Goal: Information Seeking & Learning: Learn about a topic

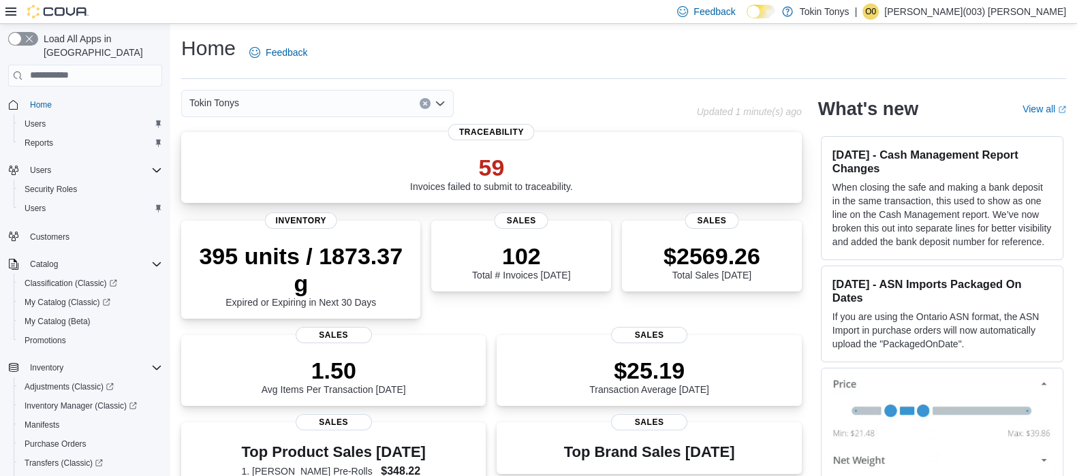
click at [488, 162] on p "59" at bounding box center [491, 167] width 163 height 27
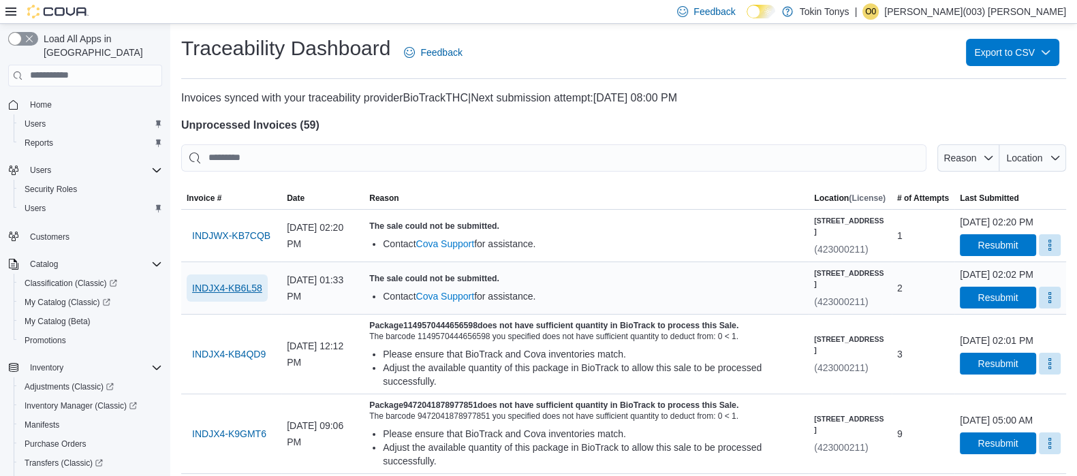
click at [244, 295] on span "INDJX4-KB6L58" at bounding box center [227, 288] width 70 height 14
click at [242, 236] on span "INDJWX-KB7CQB" at bounding box center [231, 236] width 78 height 14
click at [256, 240] on span "INDJWX-KB7CQB" at bounding box center [231, 236] width 78 height 14
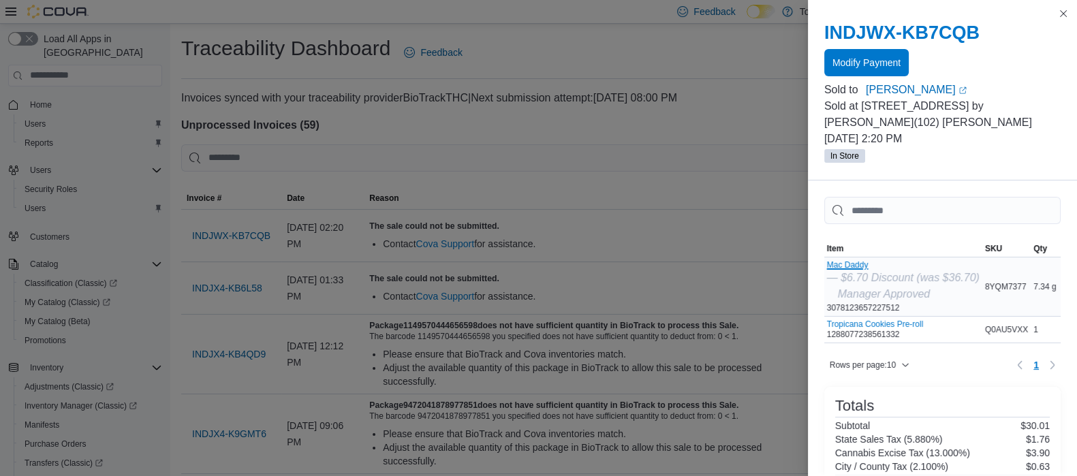
click at [850, 260] on button "Mac Daddy" at bounding box center [903, 265] width 153 height 10
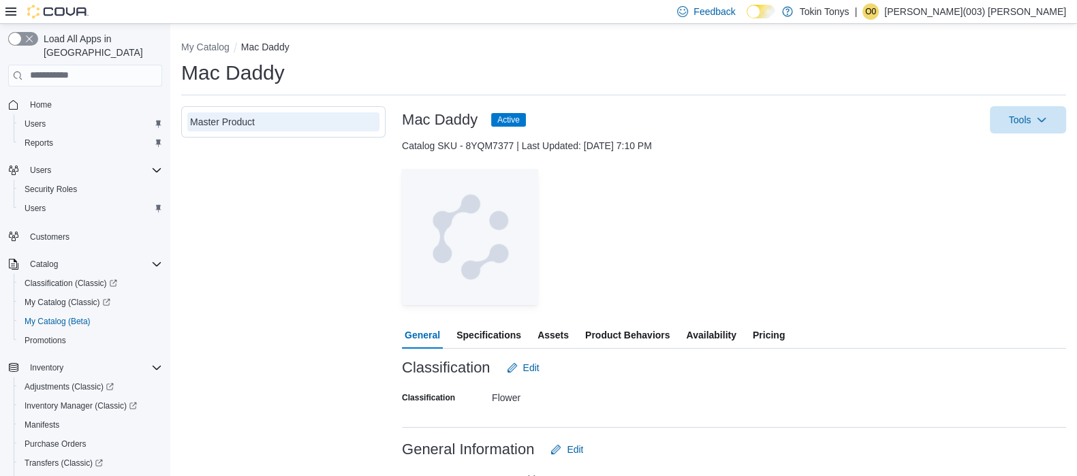
click at [488, 334] on span "Specifications" at bounding box center [488, 335] width 65 height 27
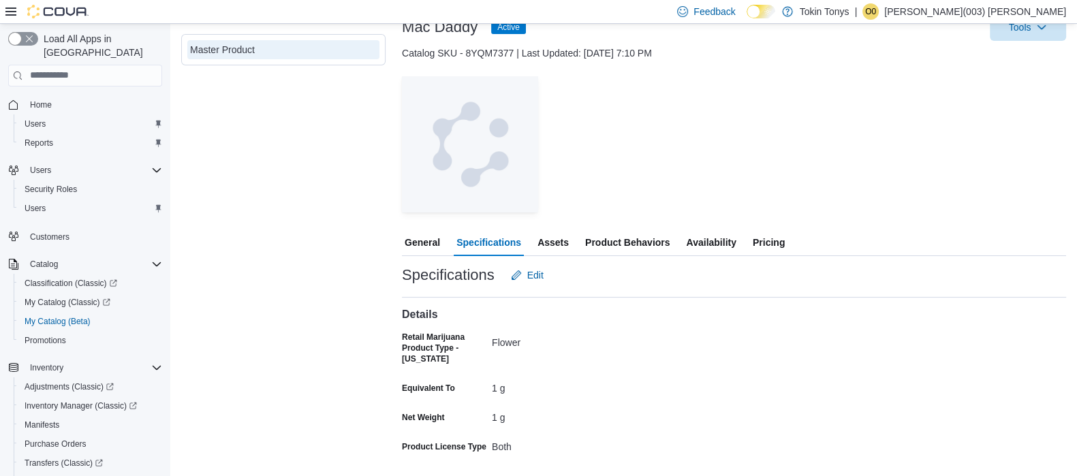
scroll to position [95, 0]
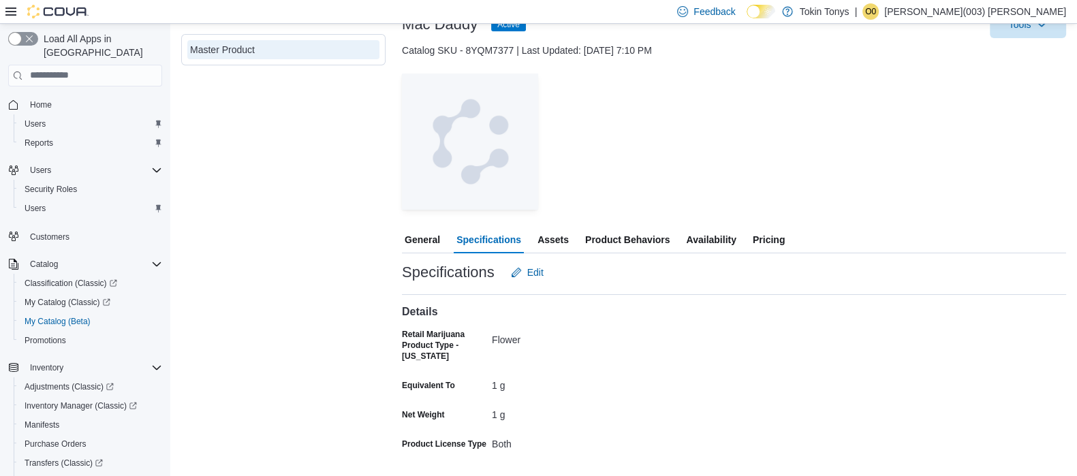
click at [565, 235] on span "Assets" at bounding box center [553, 239] width 31 height 27
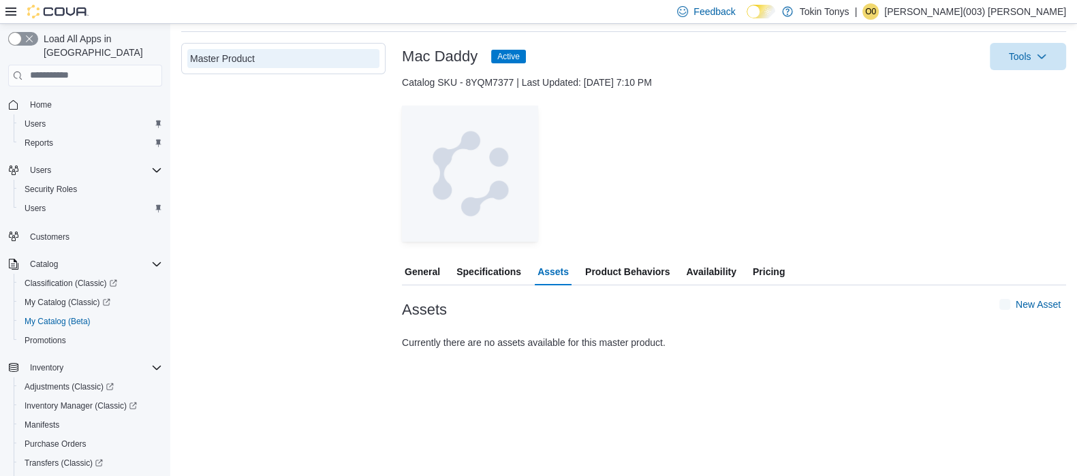
scroll to position [63, 0]
click at [634, 273] on span "Product Behaviors" at bounding box center [627, 272] width 84 height 27
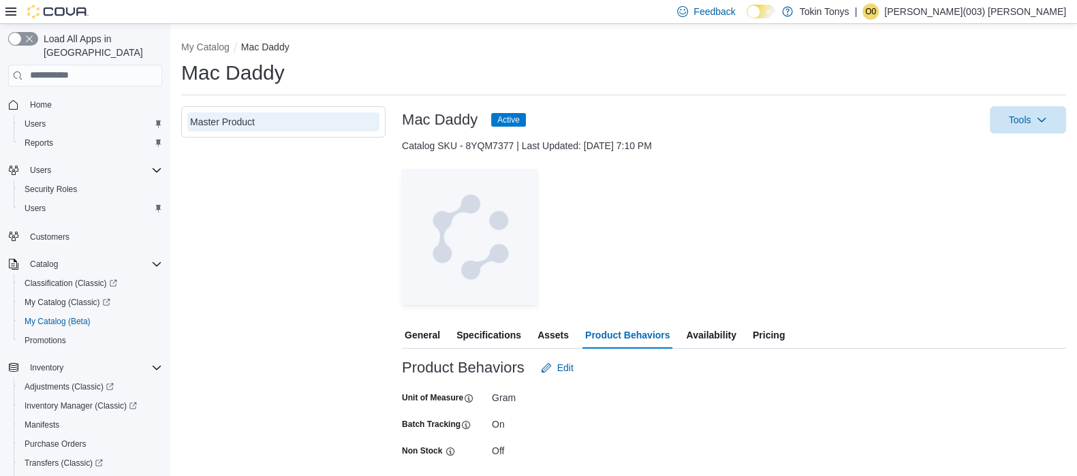
click at [723, 335] on span "Availability" at bounding box center [711, 335] width 50 height 27
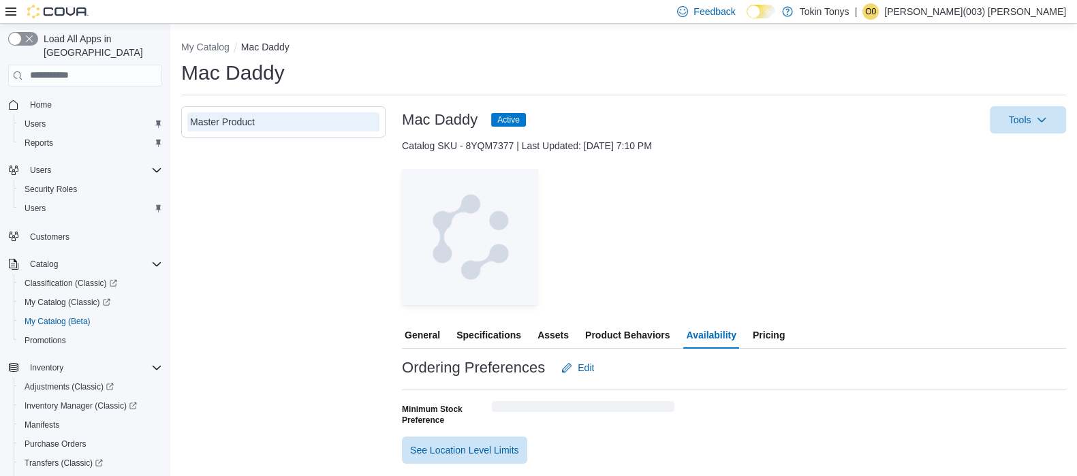
click at [770, 334] on span "Pricing" at bounding box center [769, 335] width 32 height 27
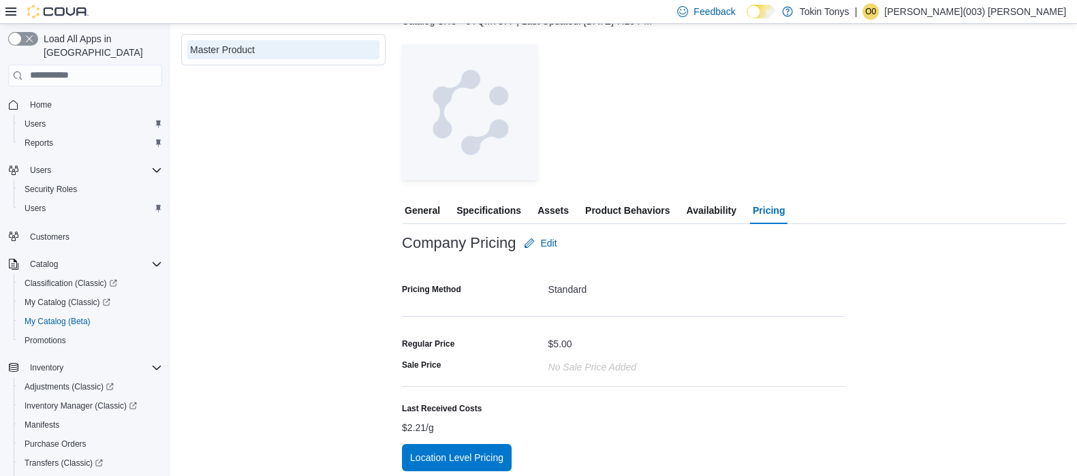
scroll to position [130, 0]
